Goal: Obtain resource: Obtain resource

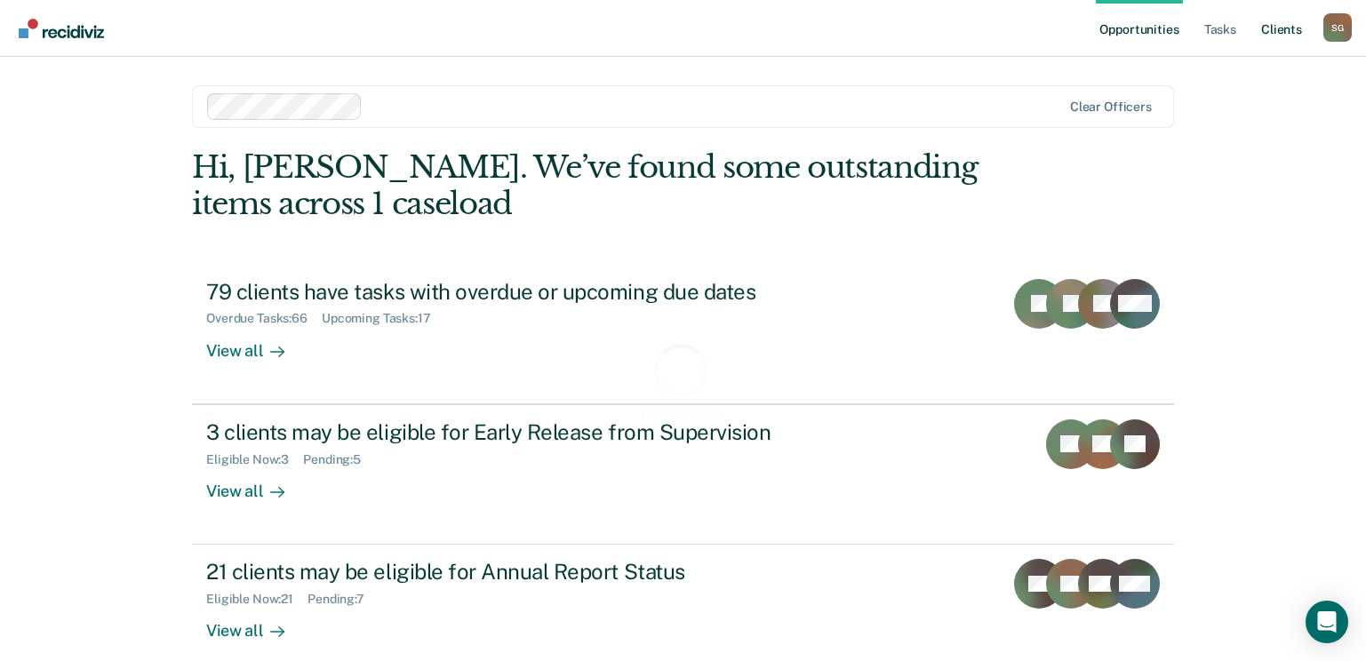
click at [1286, 28] on link "Client s" at bounding box center [1282, 28] width 48 height 57
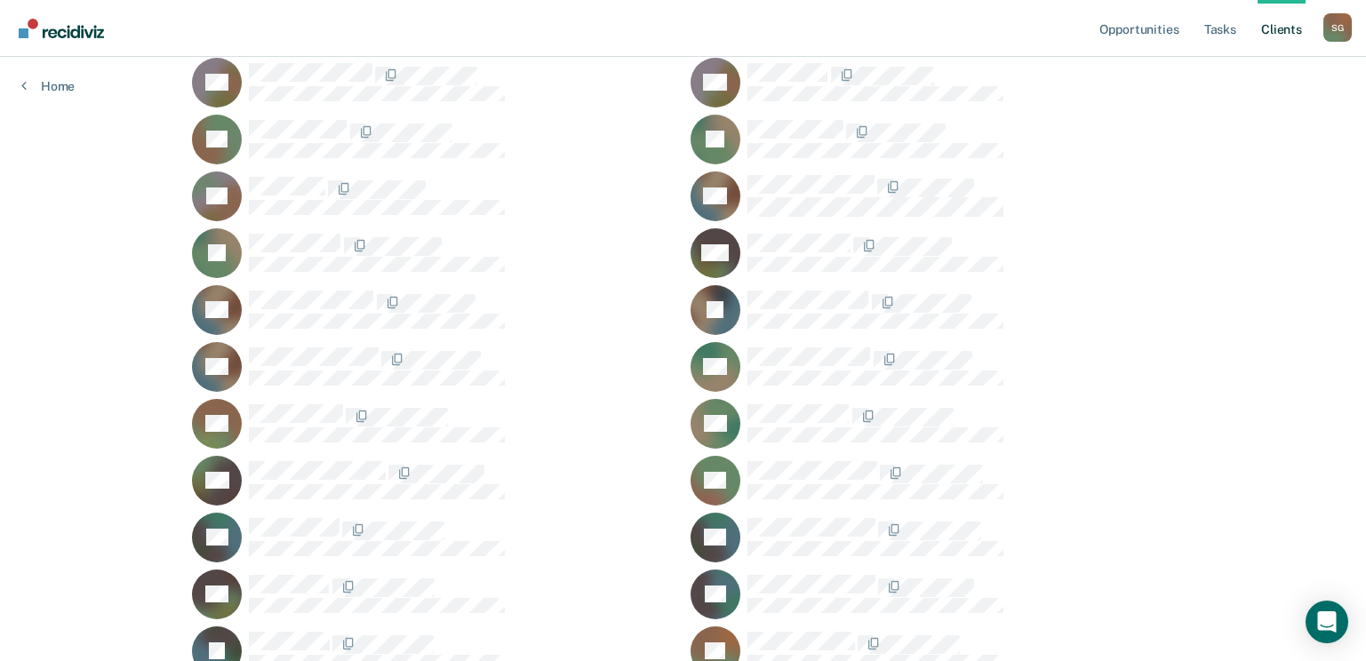
scroll to position [889, 0]
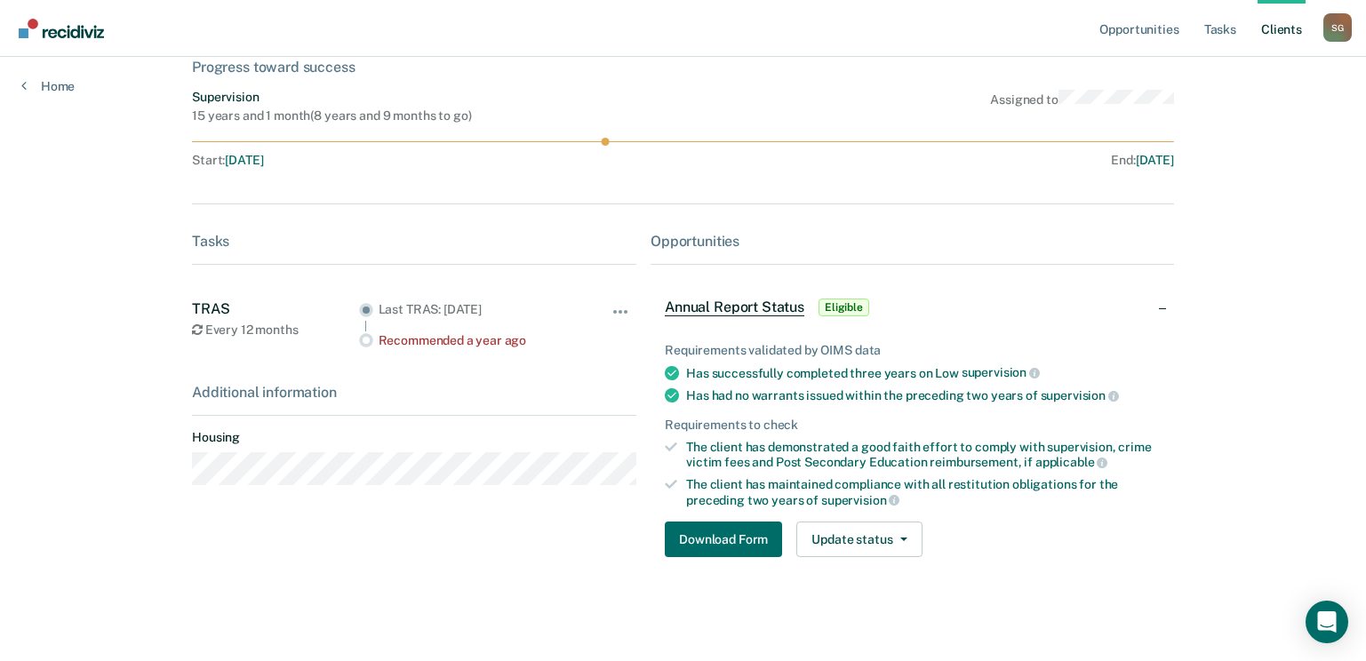
scroll to position [117, 0]
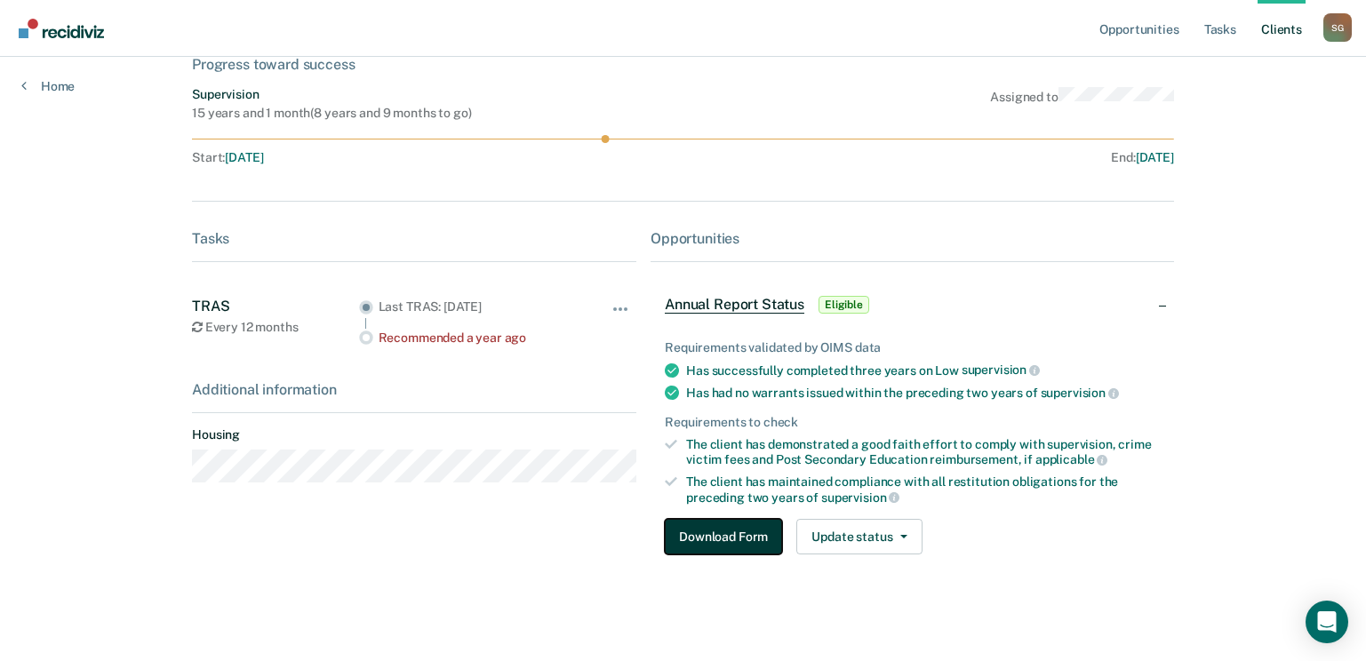
click at [714, 540] on button "Download Form" at bounding box center [723, 537] width 117 height 36
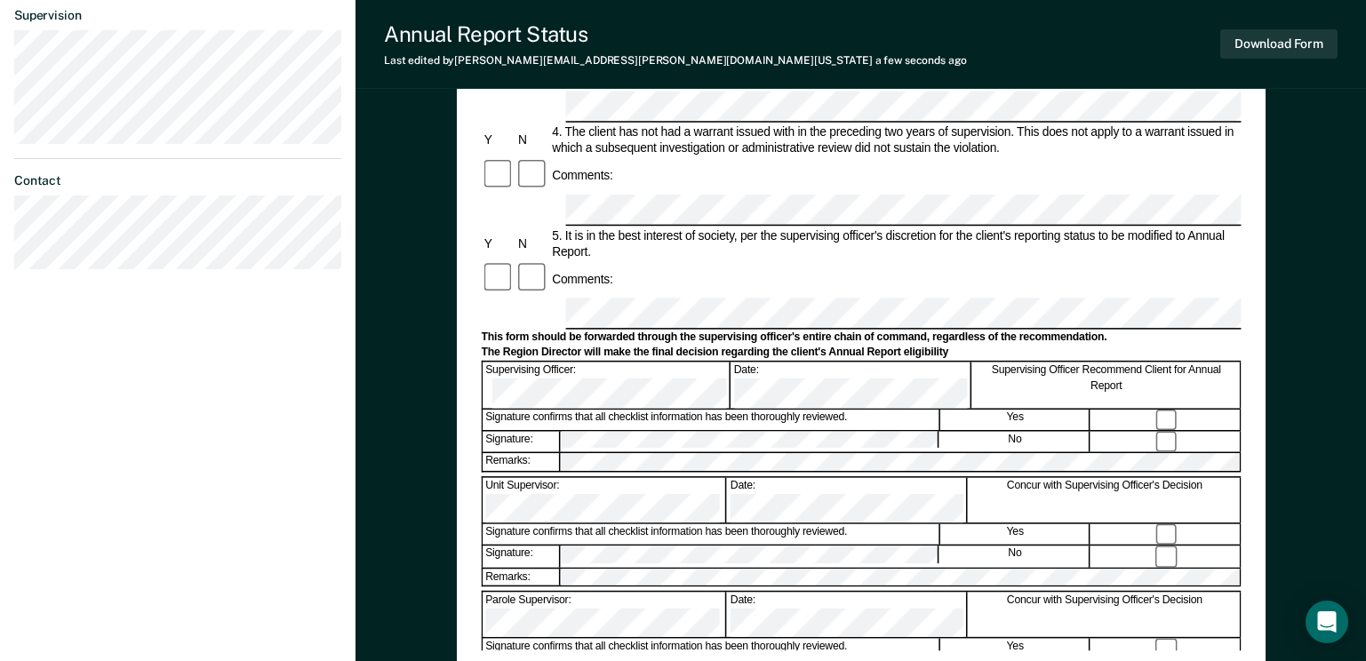
scroll to position [533, 0]
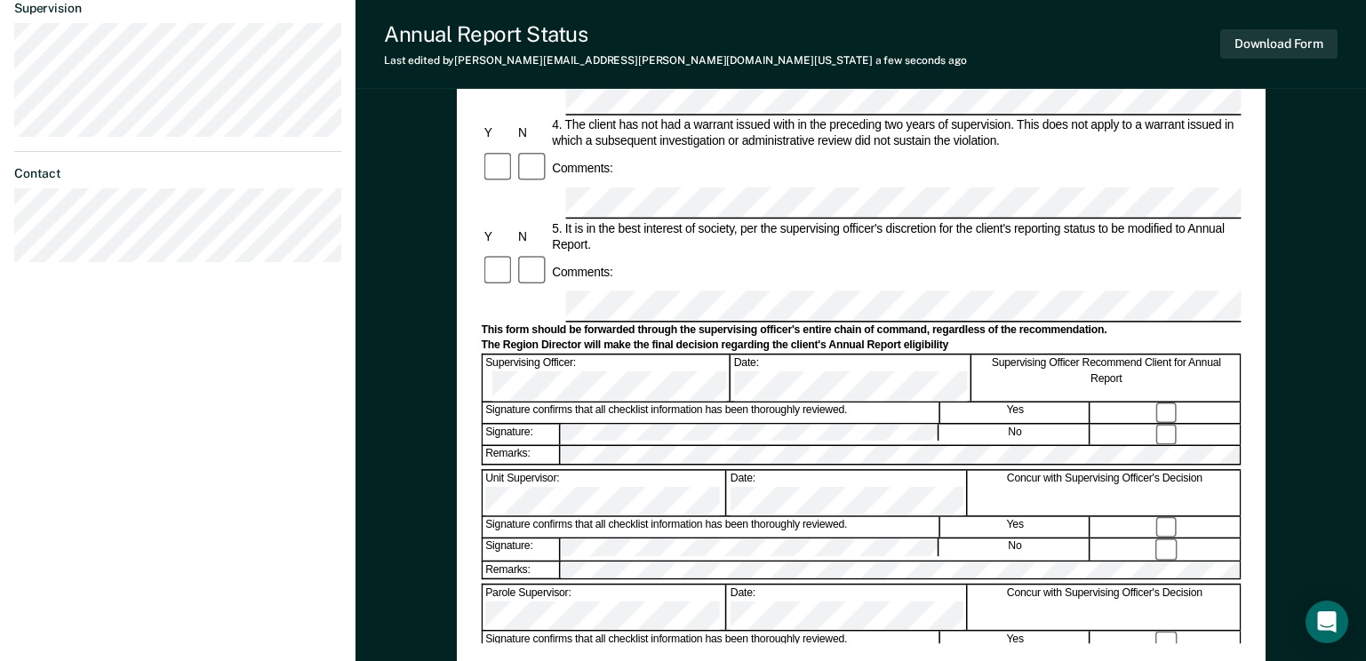
click at [761, 652] on div "Annual Reporting Checklist, Recommendation, and Determination Form Clients who …" at bounding box center [861, 141] width 809 height 1054
click at [1305, 37] on button "Download Form" at bounding box center [1278, 43] width 117 height 29
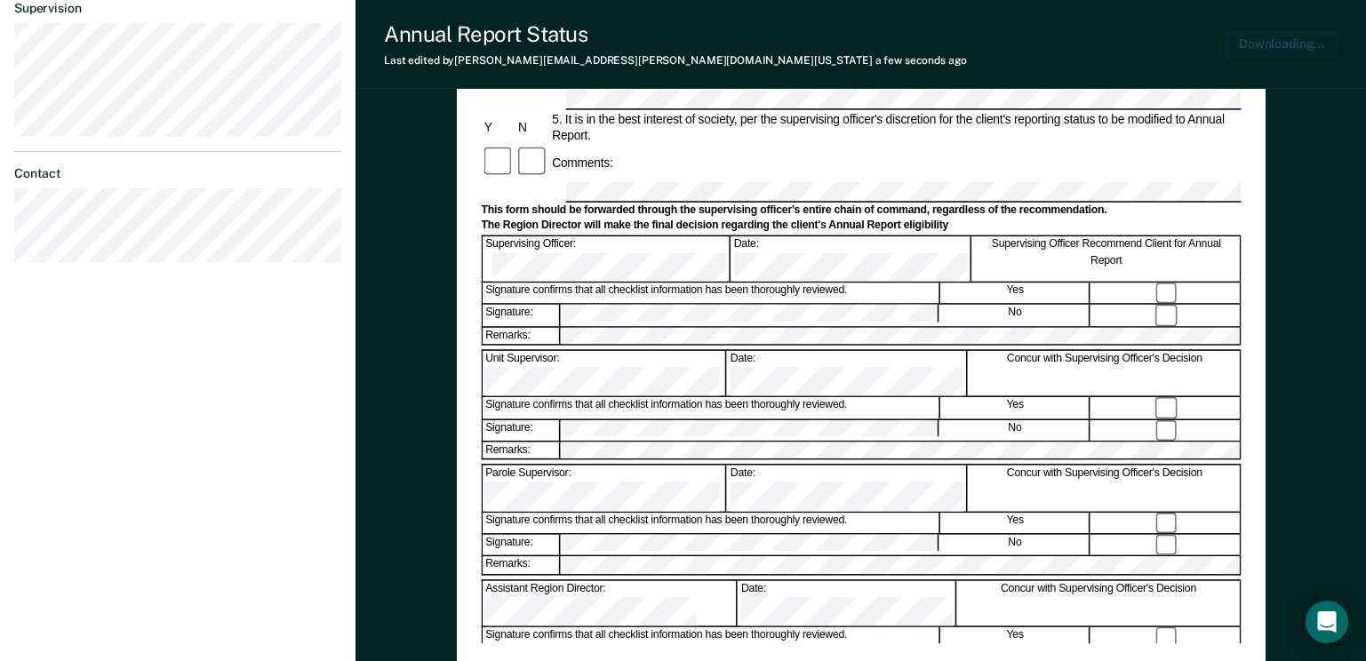
scroll to position [635, 0]
